Goal: Task Accomplishment & Management: Manage account settings

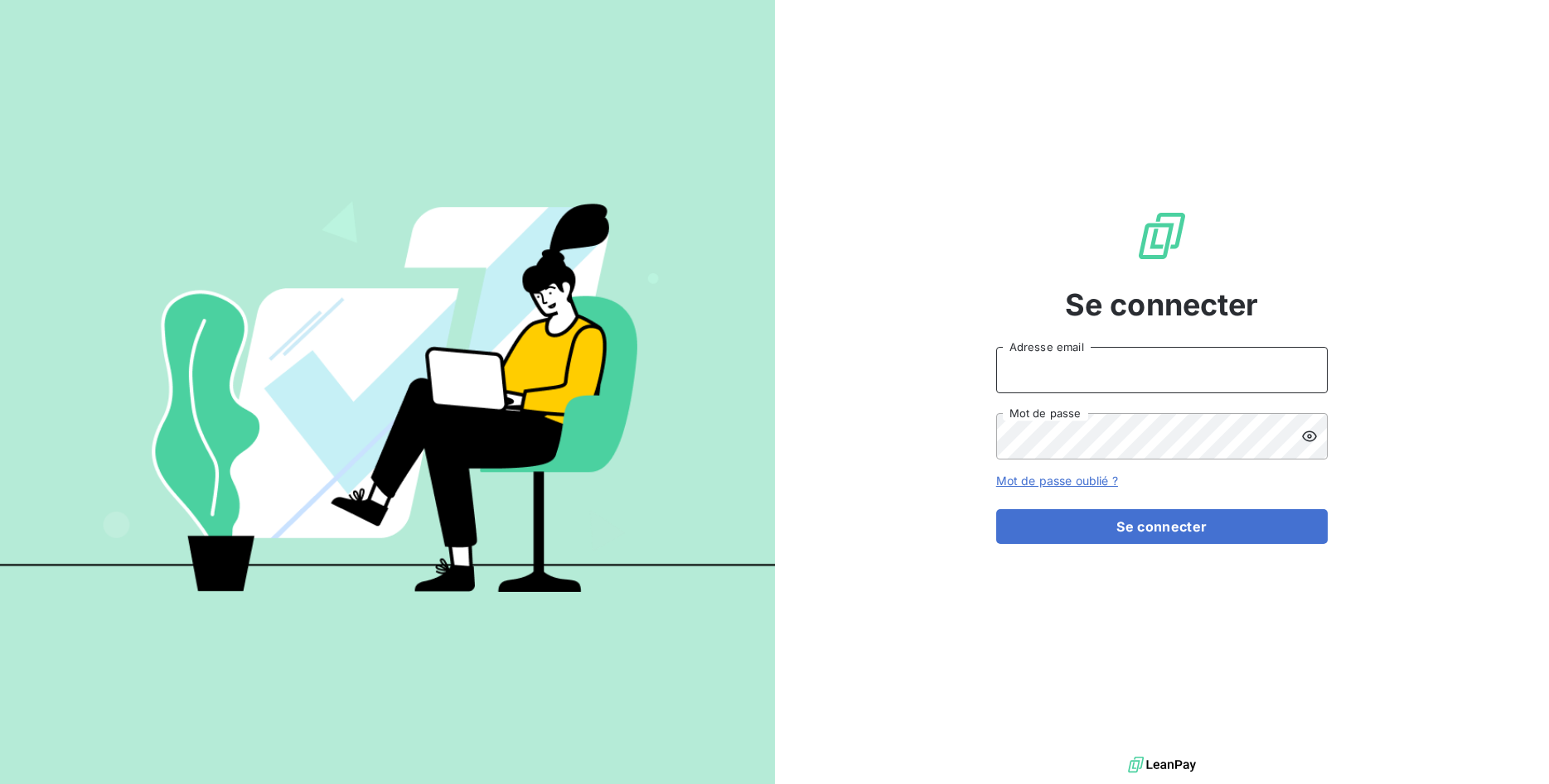
click at [1119, 381] on input "Adresse email" at bounding box center [1162, 370] width 332 height 47
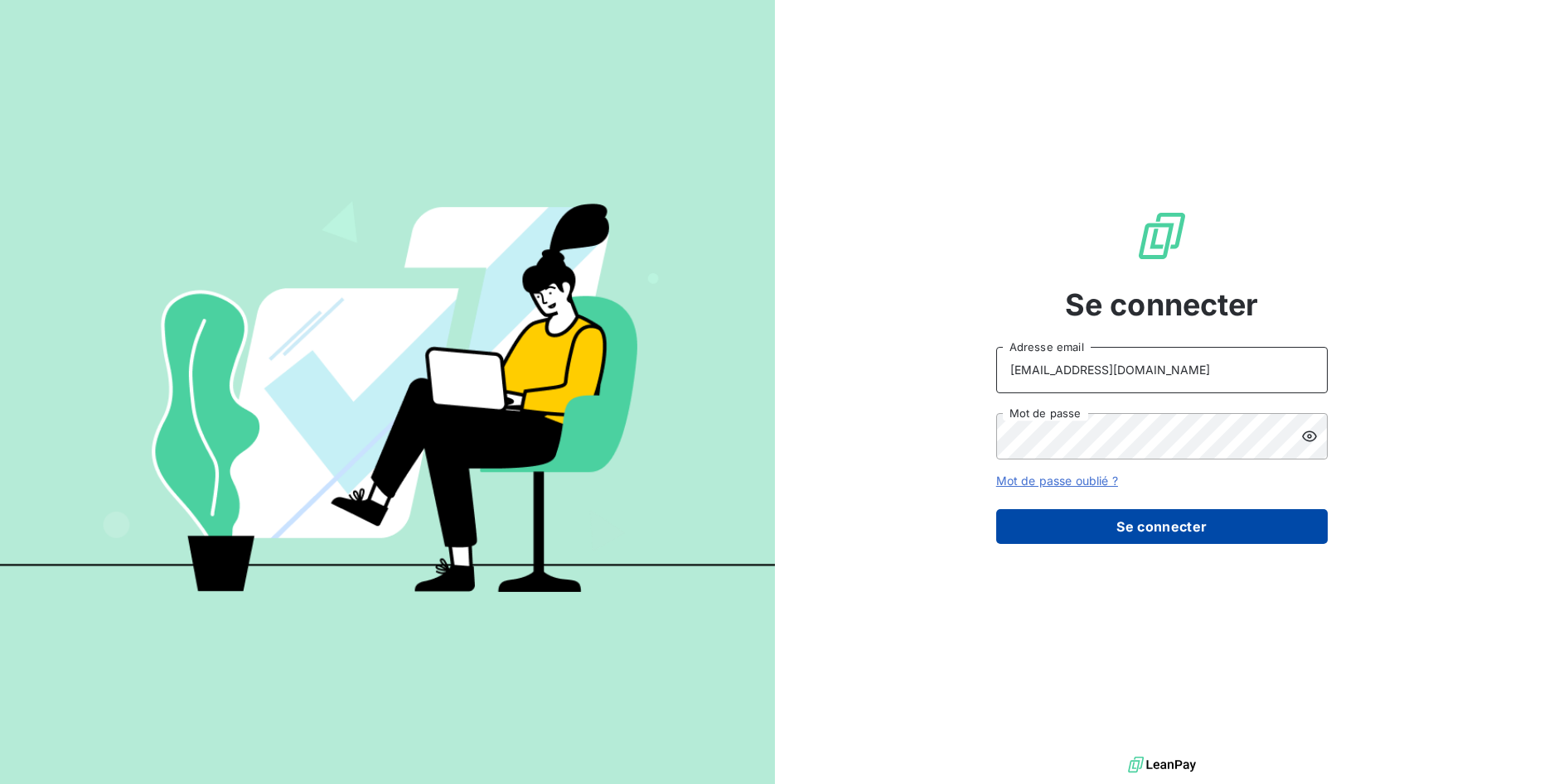
type input "[EMAIL_ADDRESS][DOMAIN_NAME]"
click at [1134, 522] on button "Se connecter" at bounding box center [1162, 527] width 332 height 35
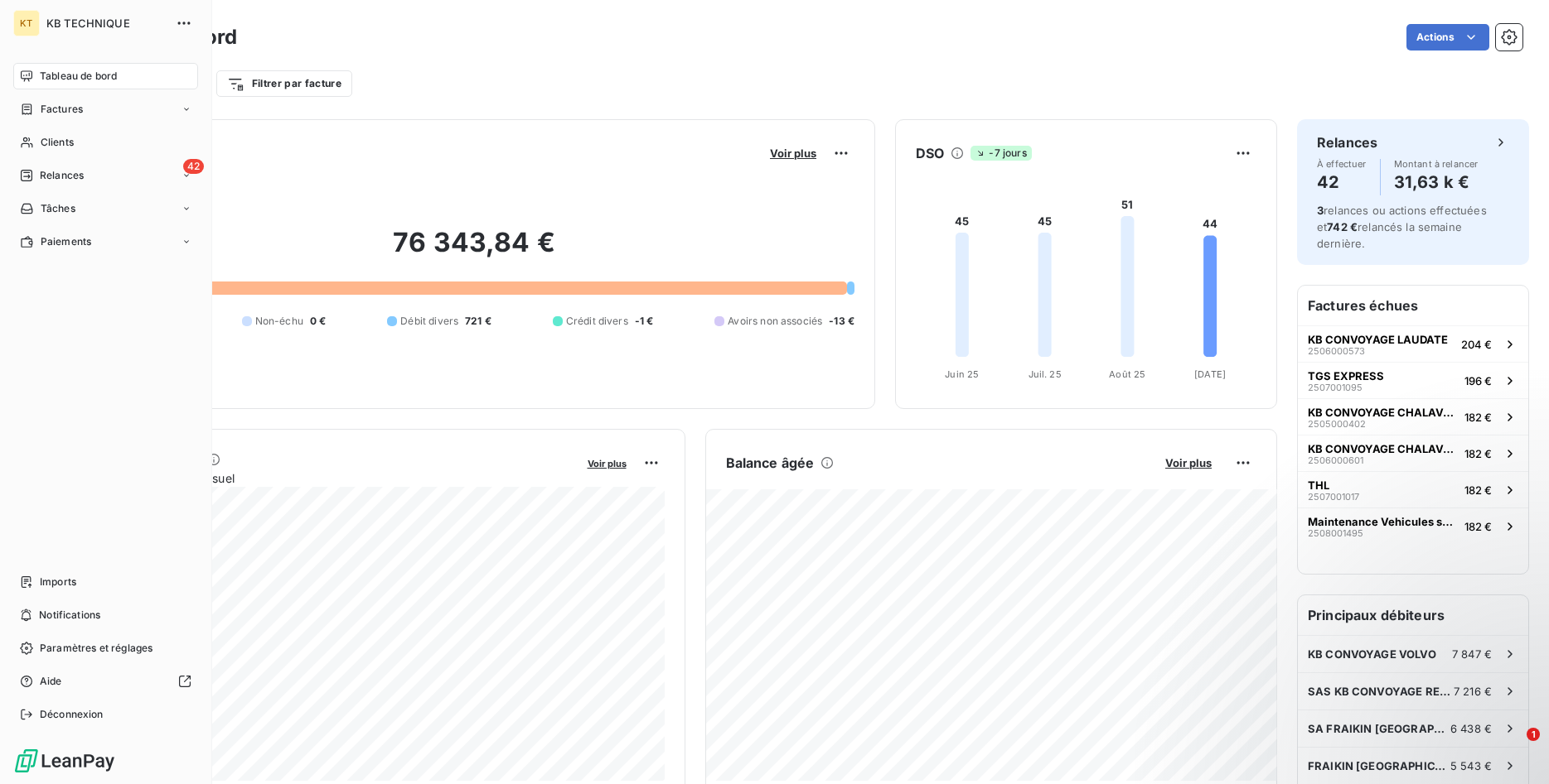
click at [53, 564] on div "Tableau de bord Factures Clients 42 Relances Tâches Paiements Imports Notificat…" at bounding box center [106, 395] width 184 height 665
click at [51, 582] on span "Imports" at bounding box center [58, 582] width 37 height 15
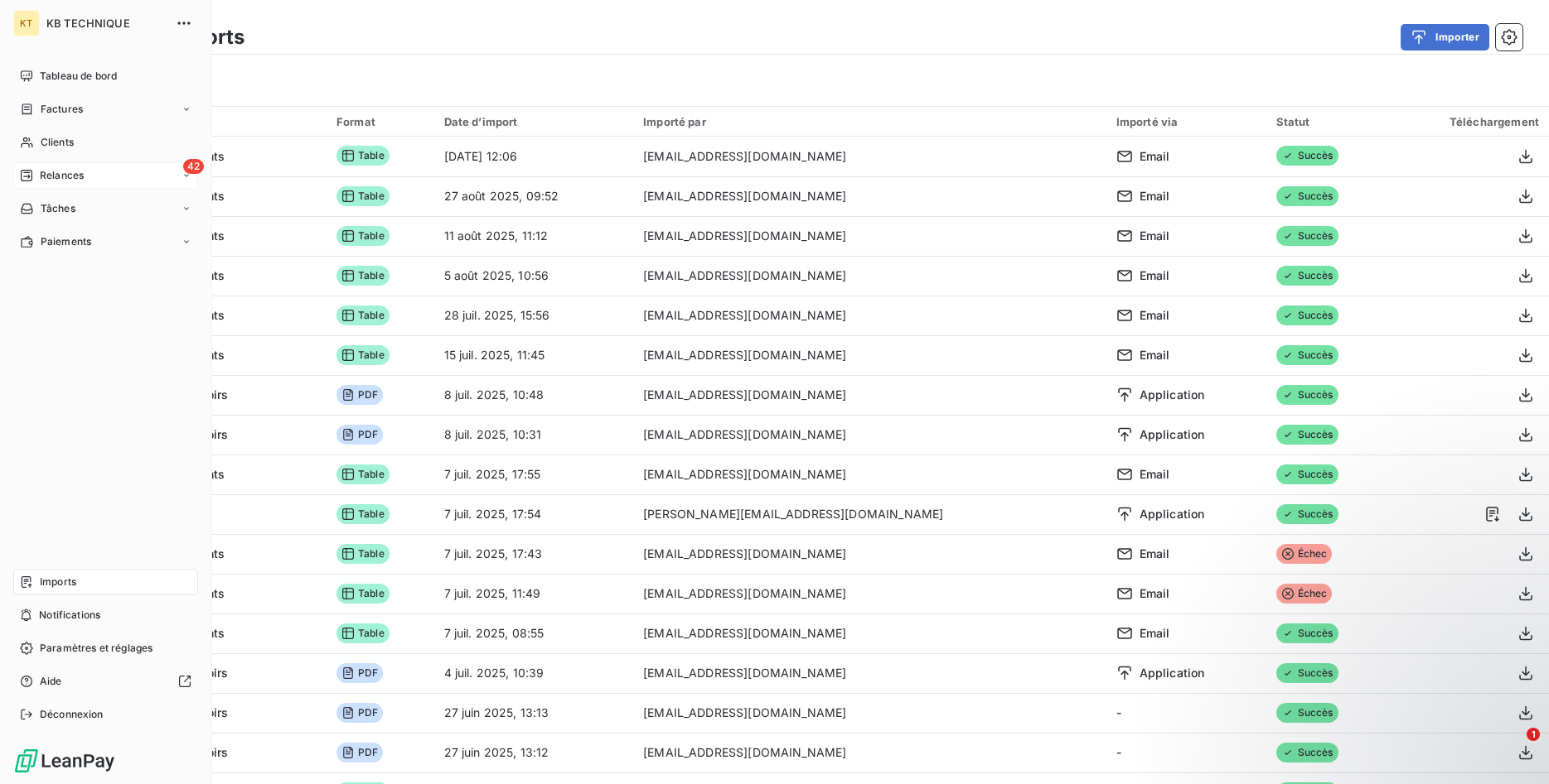
click at [51, 170] on span "Relances" at bounding box center [61, 175] width 44 height 15
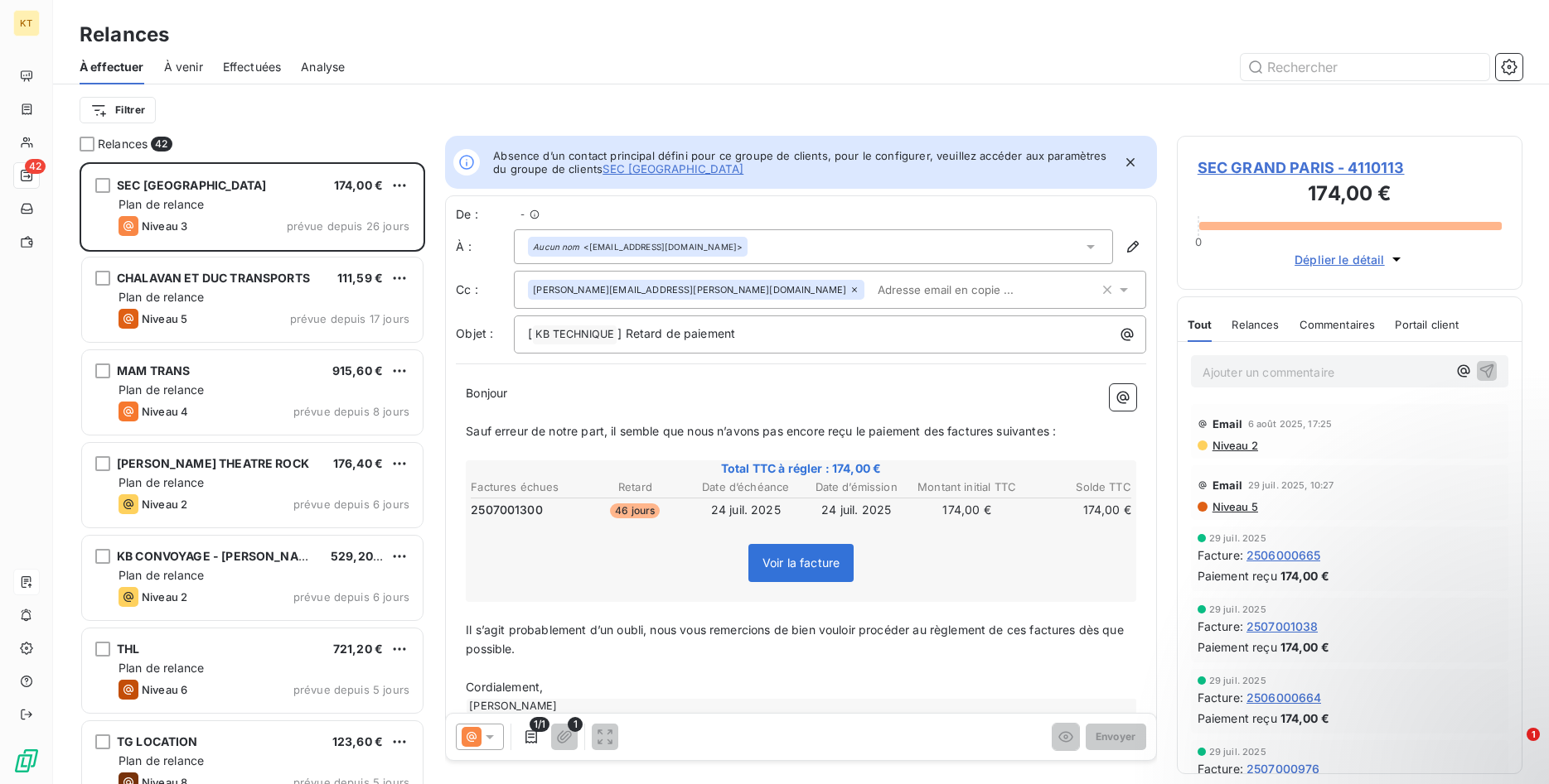
scroll to position [622, 347]
